Goal: Information Seeking & Learning: Check status

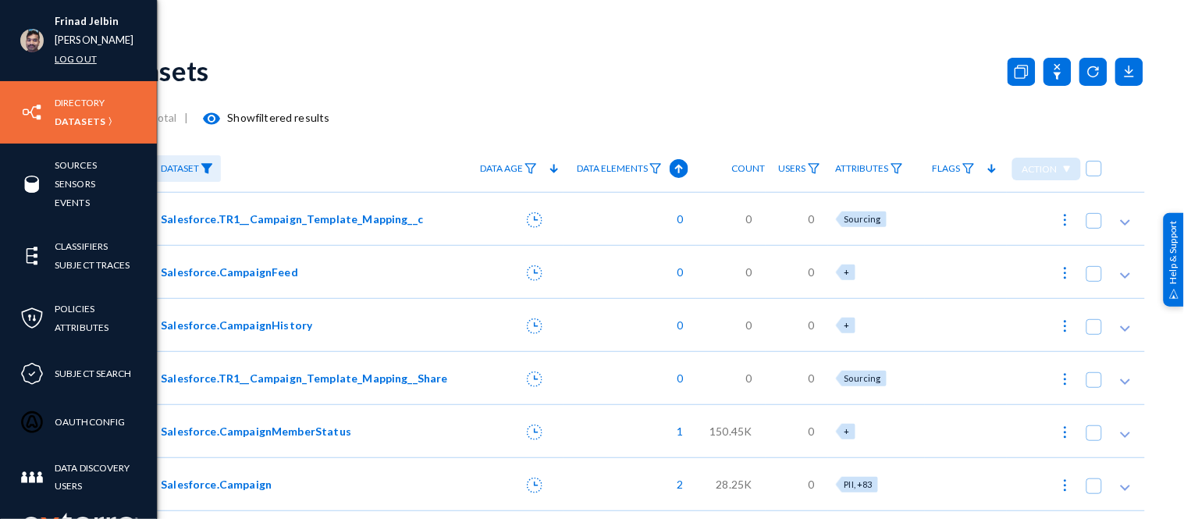
scroll to position [363, 0]
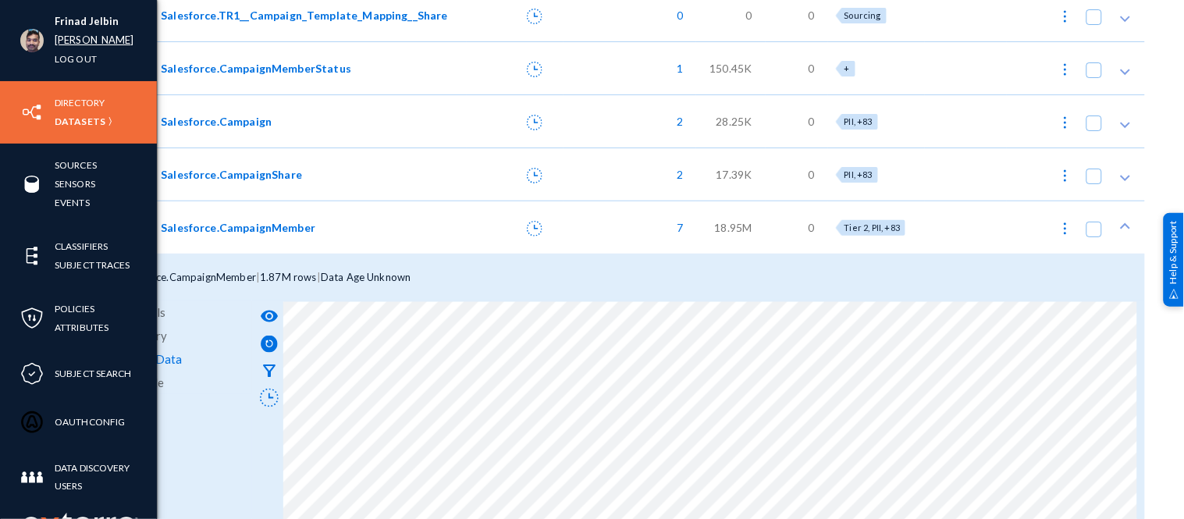
click at [65, 47] on link "russel" at bounding box center [95, 40] width 80 height 18
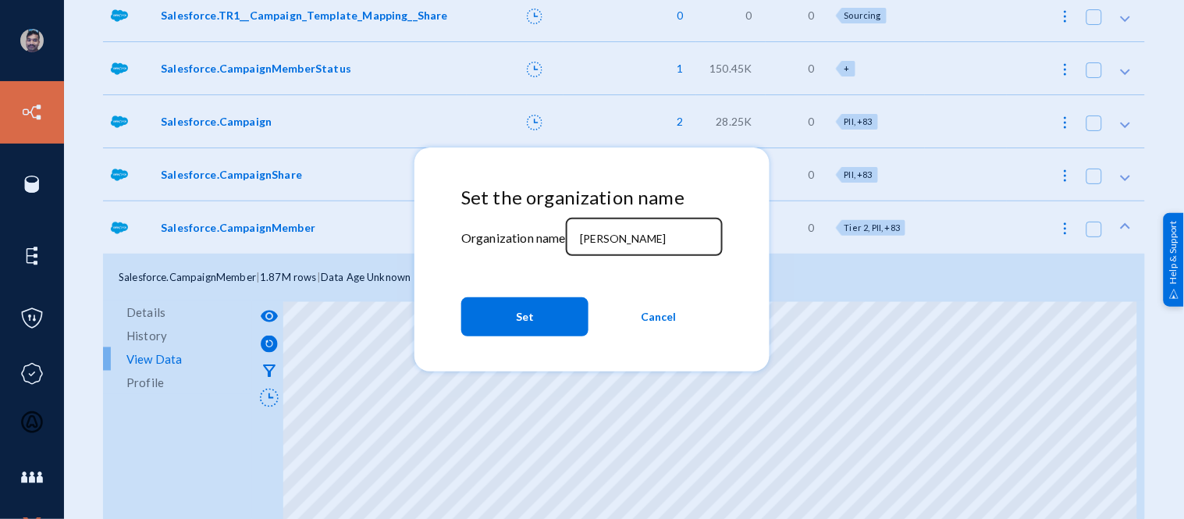
click at [630, 229] on div "russel" at bounding box center [644, 235] width 140 height 41
type input "r"
type input "bhm"
click at [511, 331] on button "Set" at bounding box center [524, 316] width 127 height 39
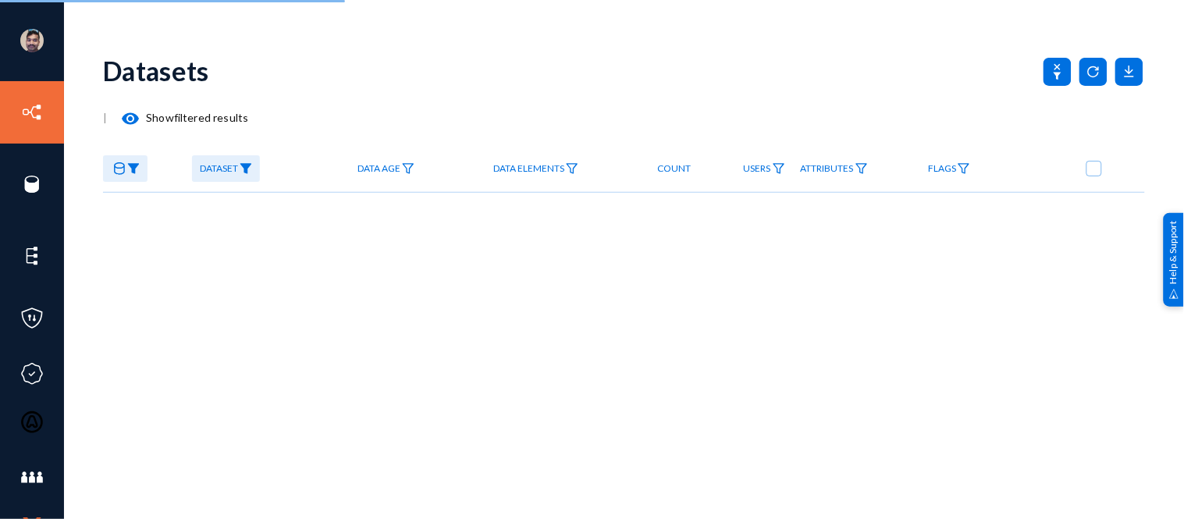
checkbox input "true"
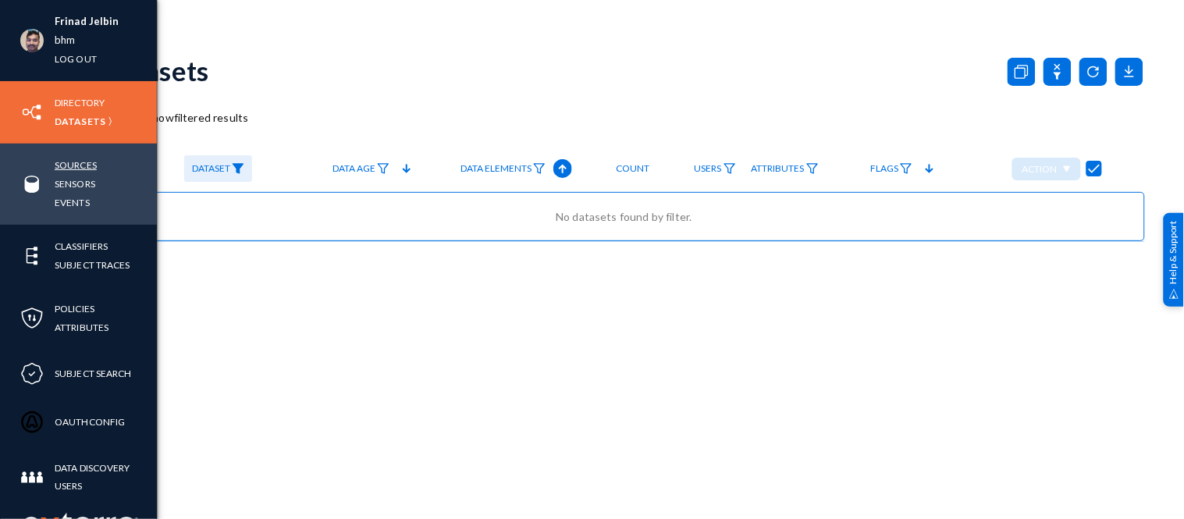
click at [66, 166] on link "Sources" at bounding box center [76, 165] width 42 height 18
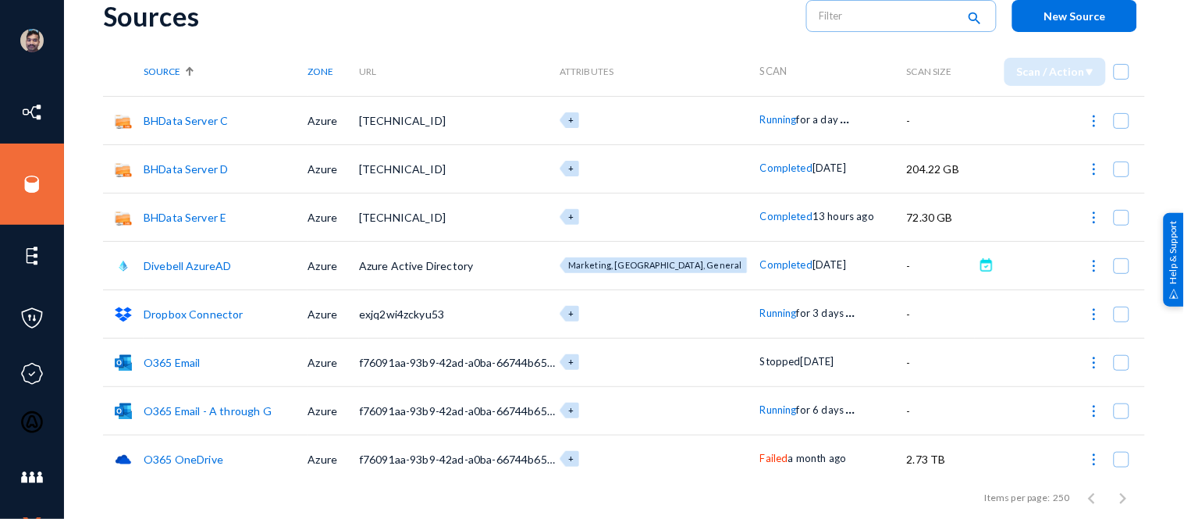
scroll to position [55, 0]
click at [760, 410] on span "Running" at bounding box center [778, 409] width 37 height 12
